Goal: Information Seeking & Learning: Learn about a topic

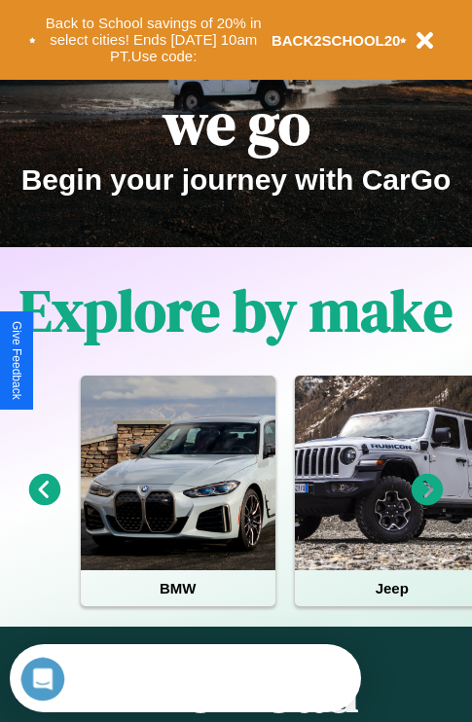
scroll to position [300, 0]
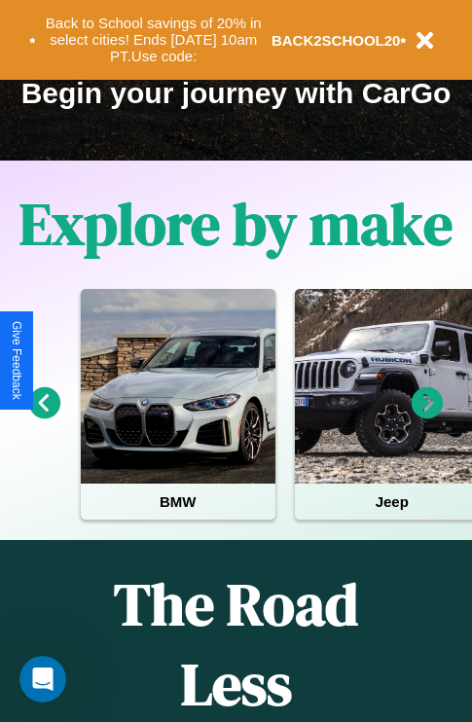
click at [427, 416] on icon at bounding box center [428, 403] width 32 height 32
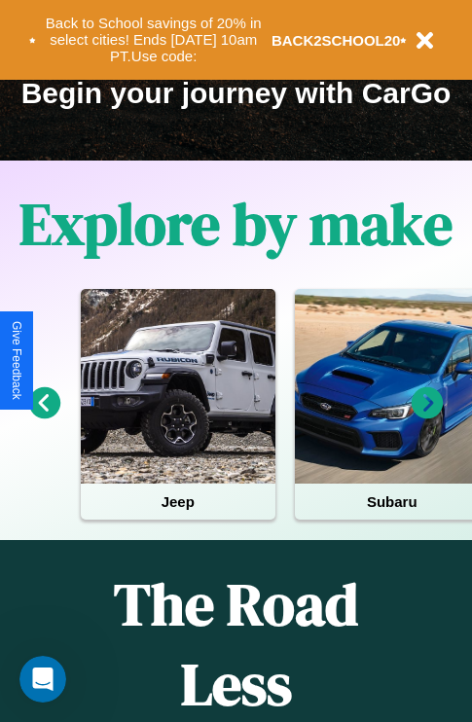
click at [427, 416] on icon at bounding box center [428, 403] width 32 height 32
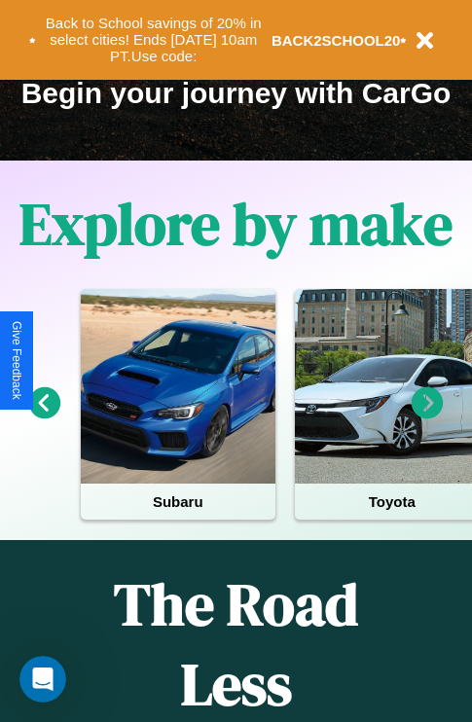
click at [427, 416] on icon at bounding box center [428, 403] width 32 height 32
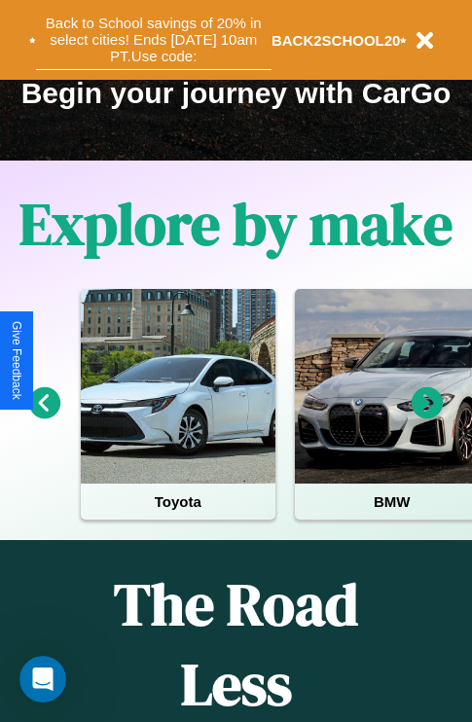
click at [153, 40] on button "Back to School savings of 20% in select cities! Ends [DATE] 10am PT. Use code:" at bounding box center [153, 40] width 235 height 60
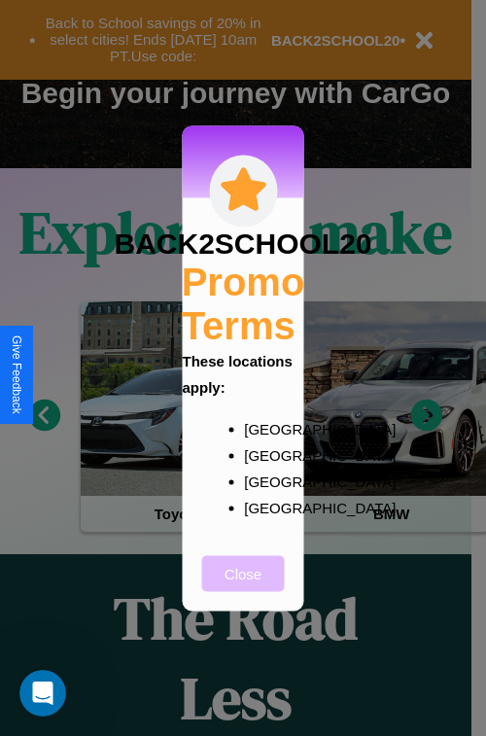
click at [243, 587] on button "Close" at bounding box center [243, 574] width 83 height 36
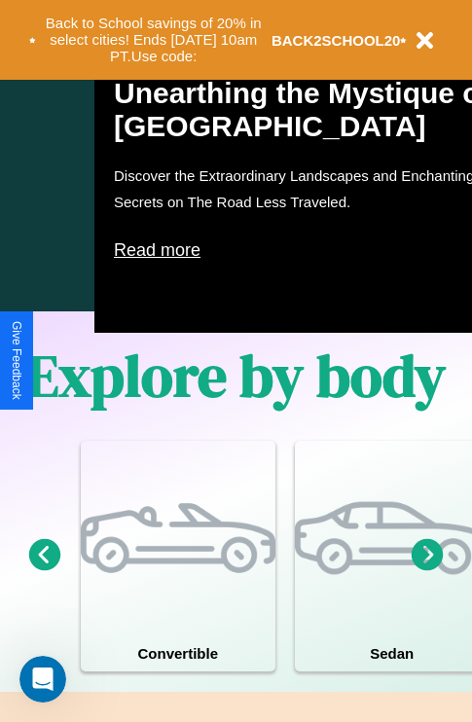
scroll to position [1894, 0]
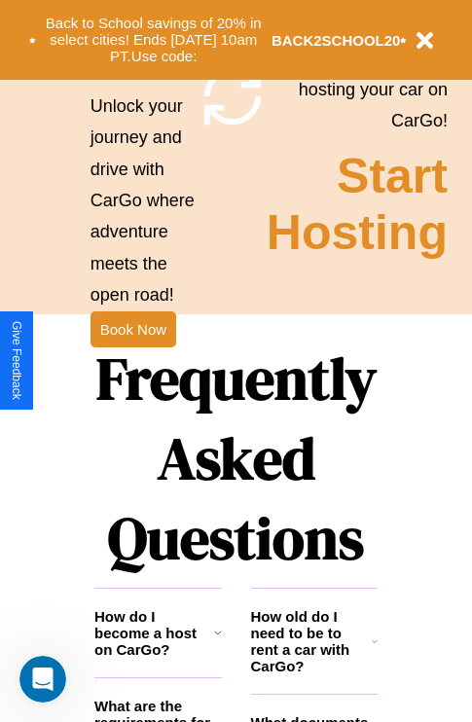
click at [132, 361] on h1 "Frequently Asked Questions" at bounding box center [235, 458] width 283 height 259
